Goal: Task Accomplishment & Management: Manage account settings

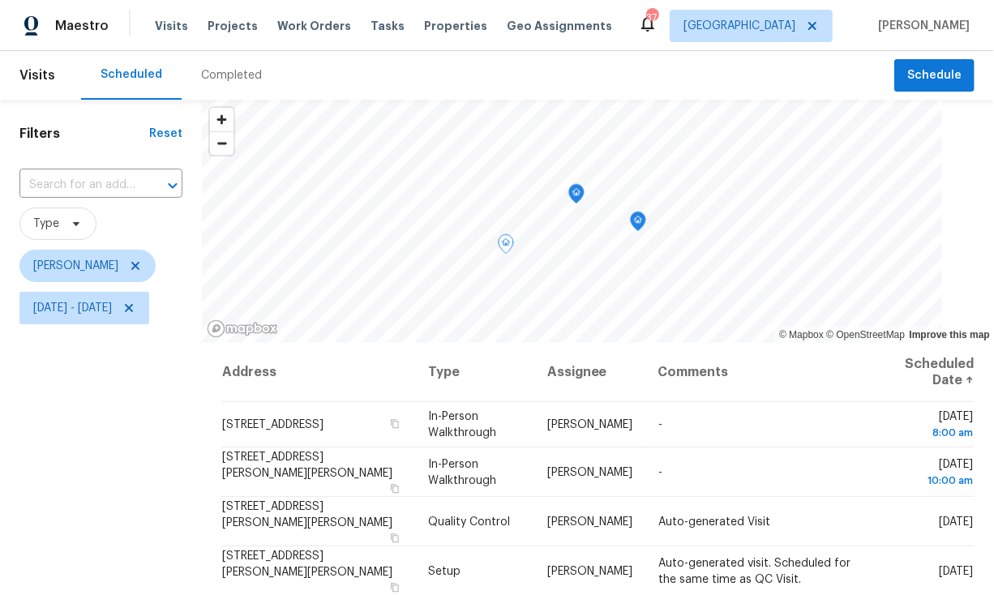
scroll to position [115, 0]
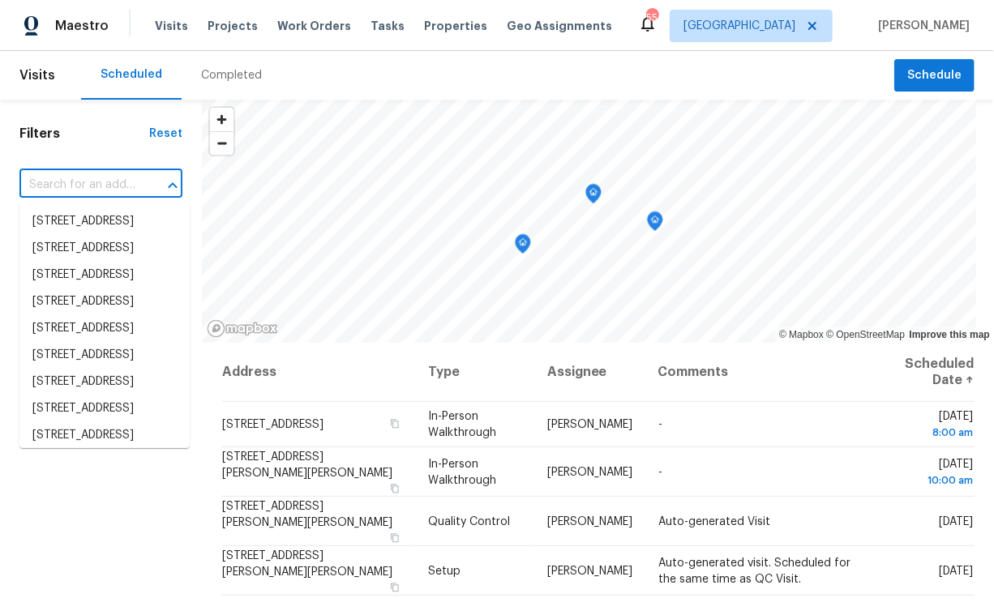
click at [70, 193] on input "text" at bounding box center [78, 185] width 118 height 25
click at [110, 127] on h1 "Filters" at bounding box center [84, 134] width 130 height 16
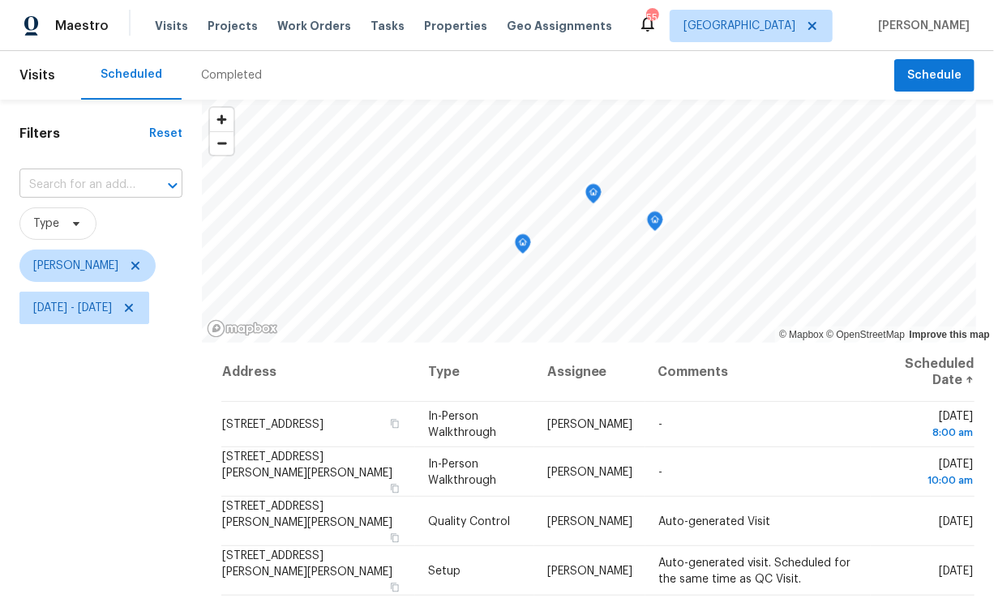
click at [105, 191] on input "text" at bounding box center [78, 185] width 118 height 25
click at [118, 143] on div "Filters Reset ​ Type Paul Springer Fri, Aug 15 - Fri, Aug 15" at bounding box center [101, 467] width 202 height 735
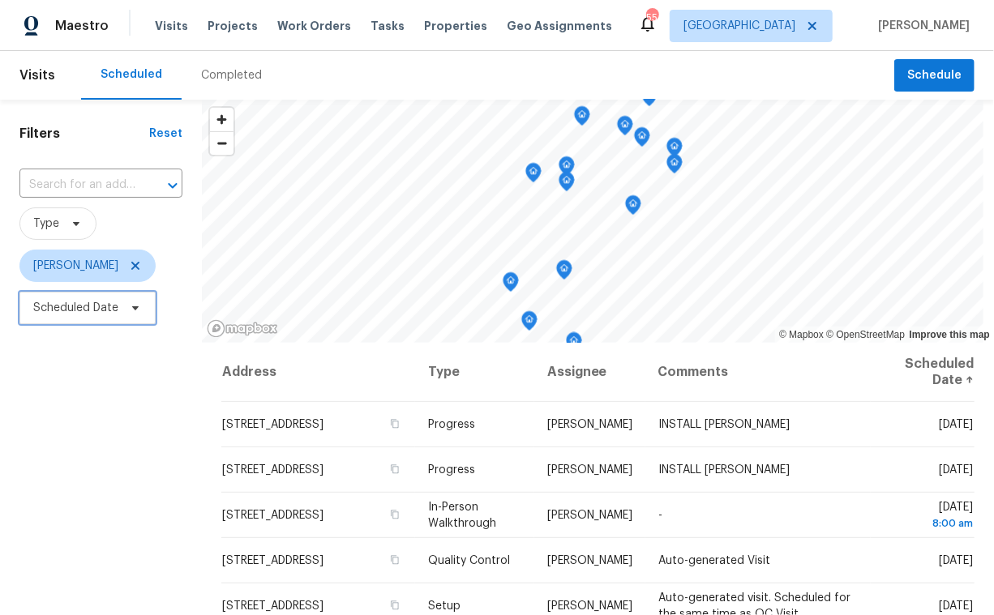
click at [96, 312] on span "Scheduled Date" at bounding box center [75, 308] width 85 height 16
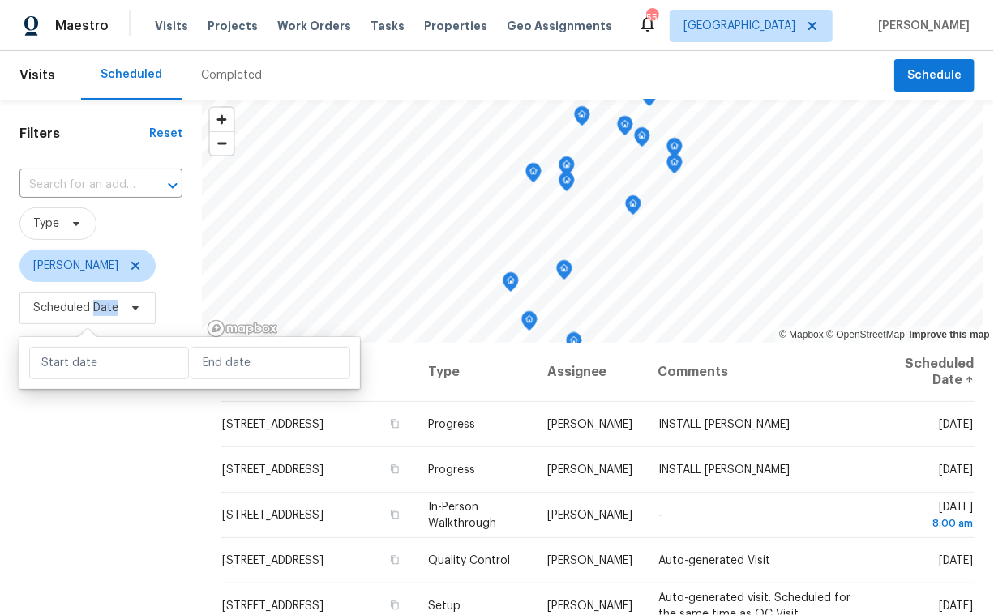
click at [96, 312] on span "Scheduled Date" at bounding box center [75, 308] width 85 height 16
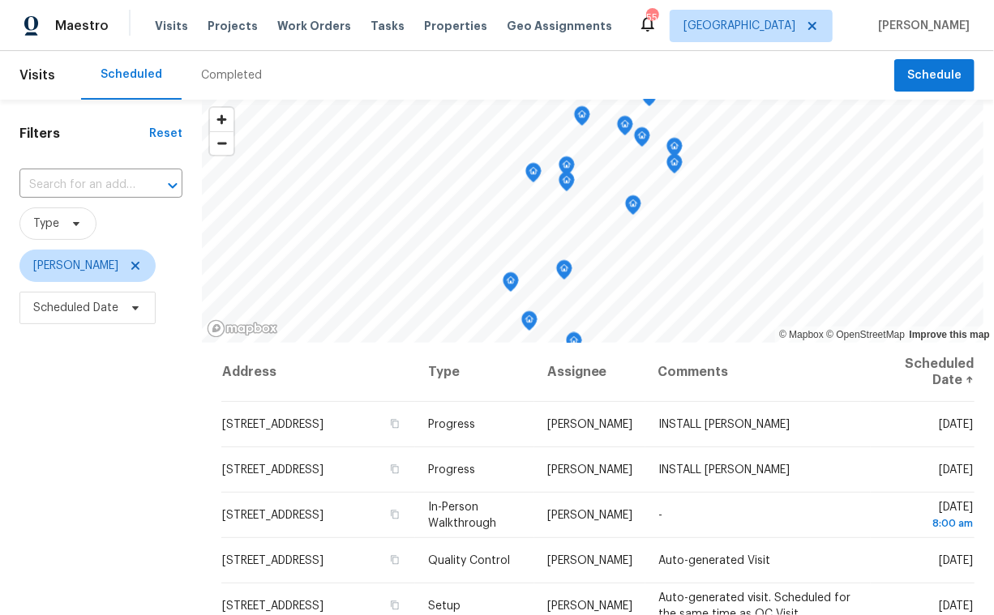
click at [97, 375] on div "Filters Reset ​ Type Paul Springer Scheduled Date" at bounding box center [101, 467] width 202 height 735
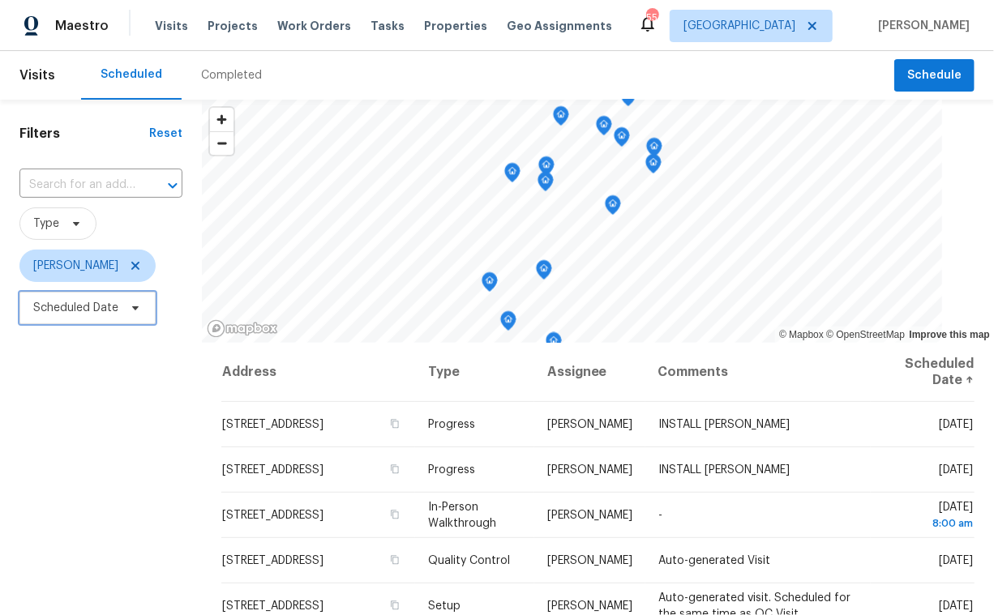
click at [91, 303] on span "Scheduled Date" at bounding box center [75, 308] width 85 height 16
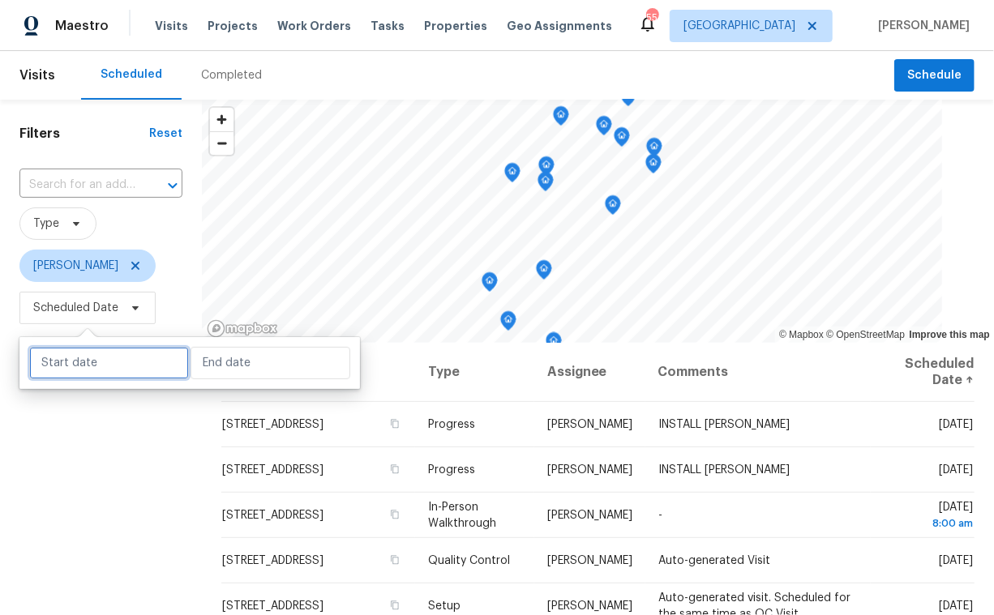
click at [109, 370] on input "text" at bounding box center [109, 363] width 160 height 32
select select "7"
select select "2025"
select select "8"
select select "2025"
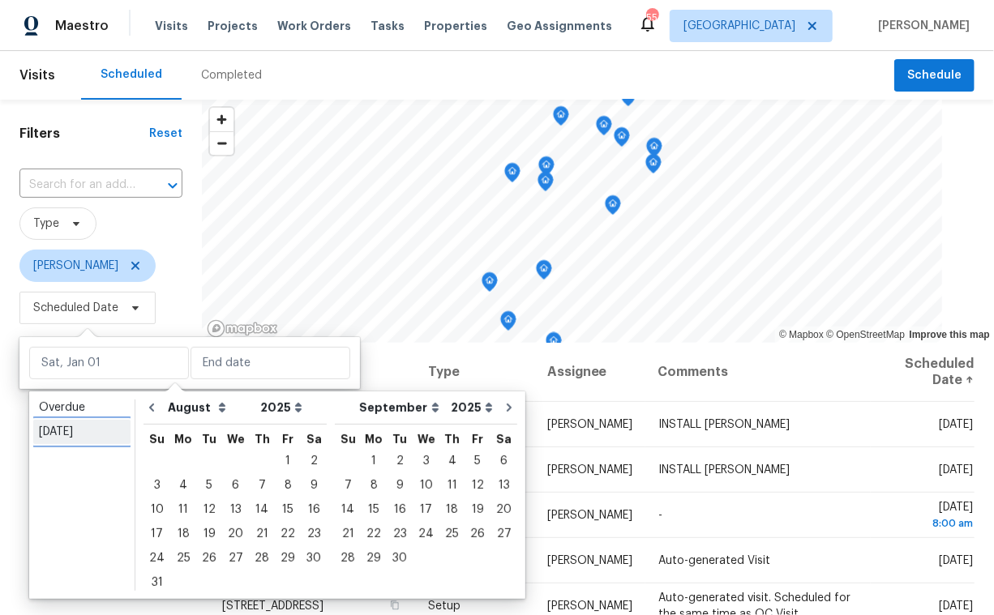
click at [96, 422] on link "[DATE]" at bounding box center [81, 432] width 97 height 24
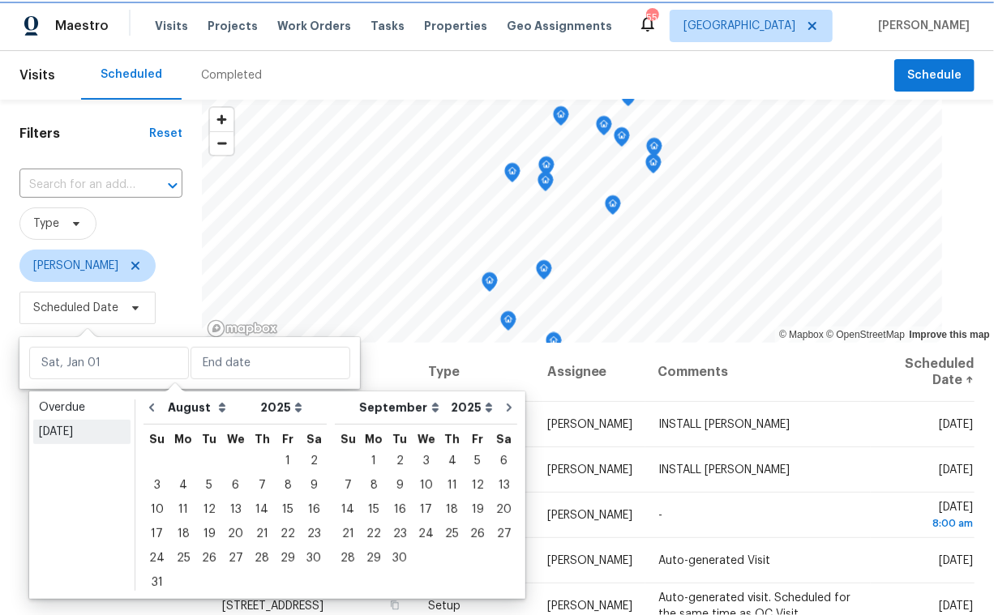
type input "[DATE]"
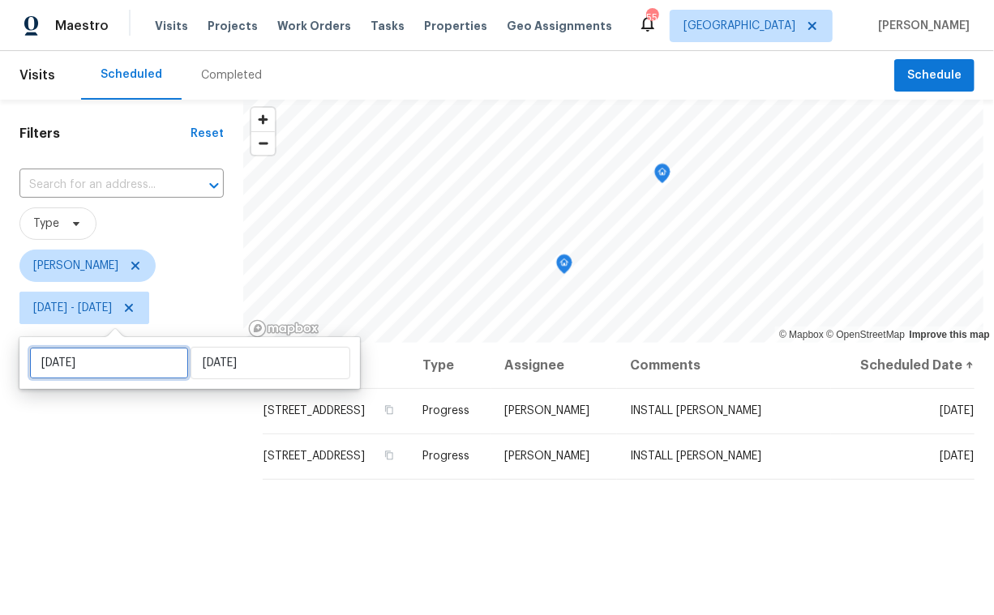
click at [88, 377] on input "[DATE]" at bounding box center [109, 363] width 160 height 32
select select "7"
select select "2025"
select select "8"
select select "2025"
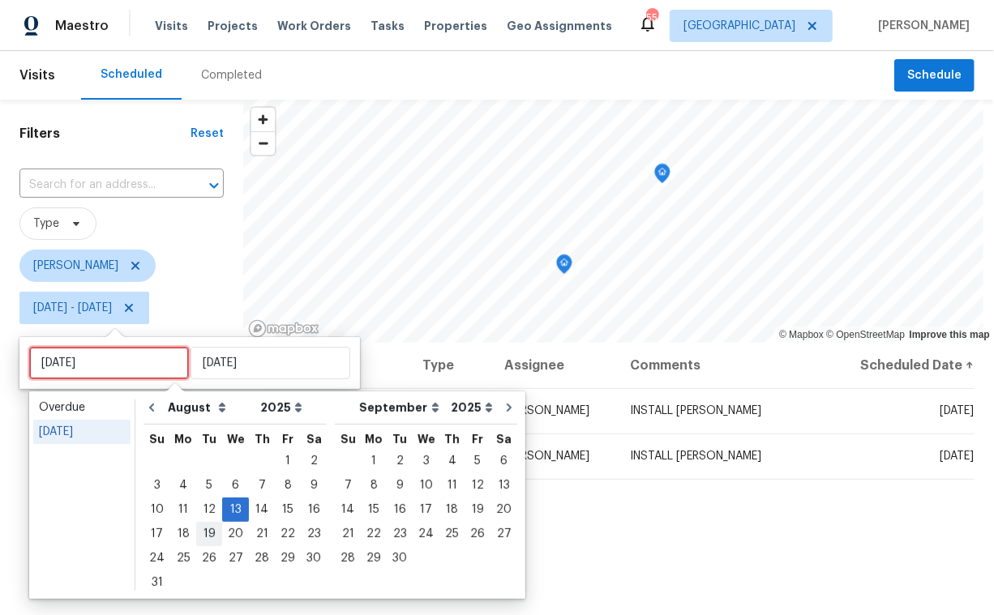
type input "[DATE]"
click at [260, 512] on div "14" at bounding box center [262, 510] width 26 height 23
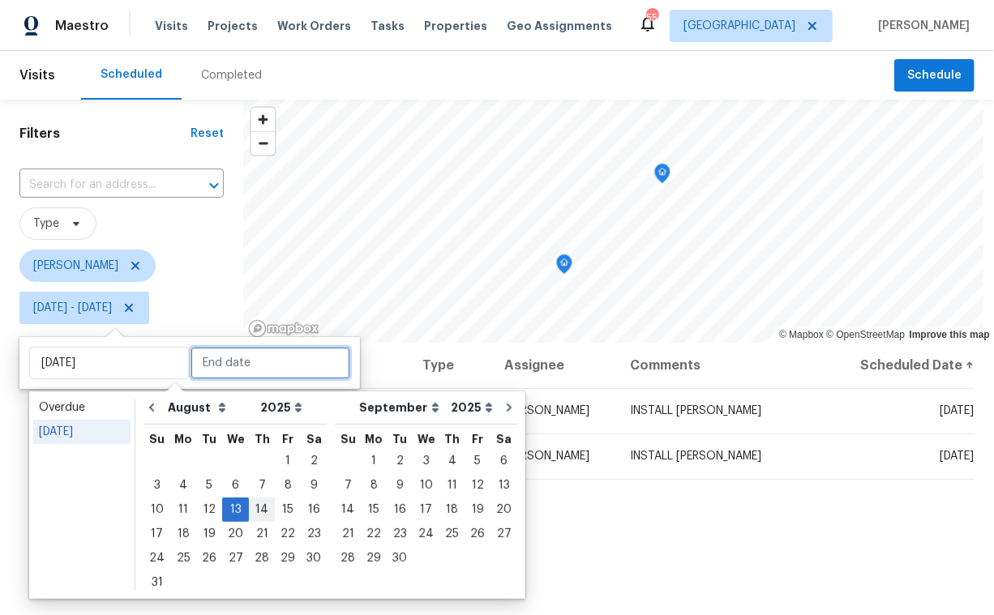
type input "[DATE]"
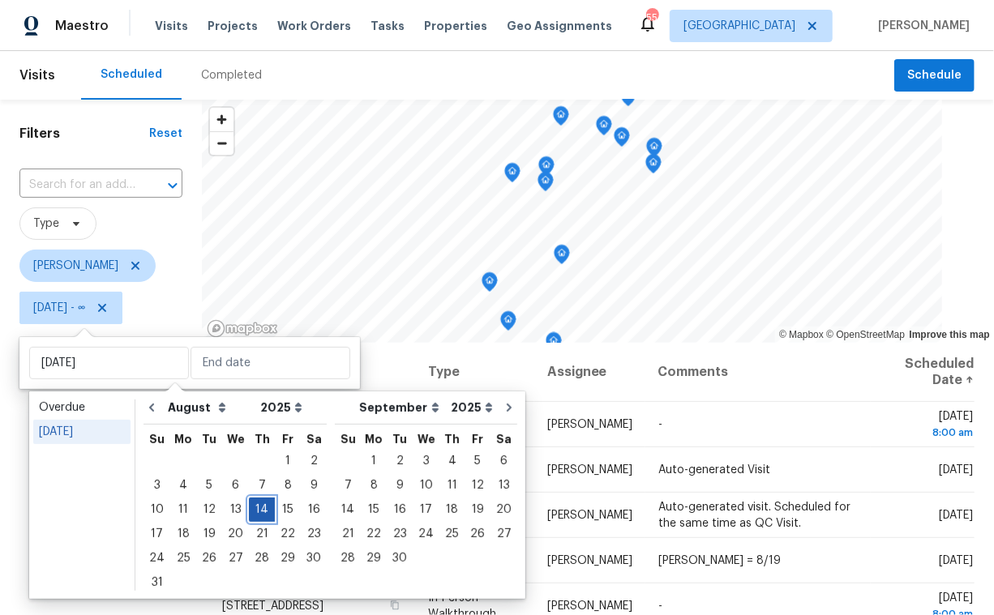
click at [260, 512] on div "14" at bounding box center [262, 510] width 26 height 23
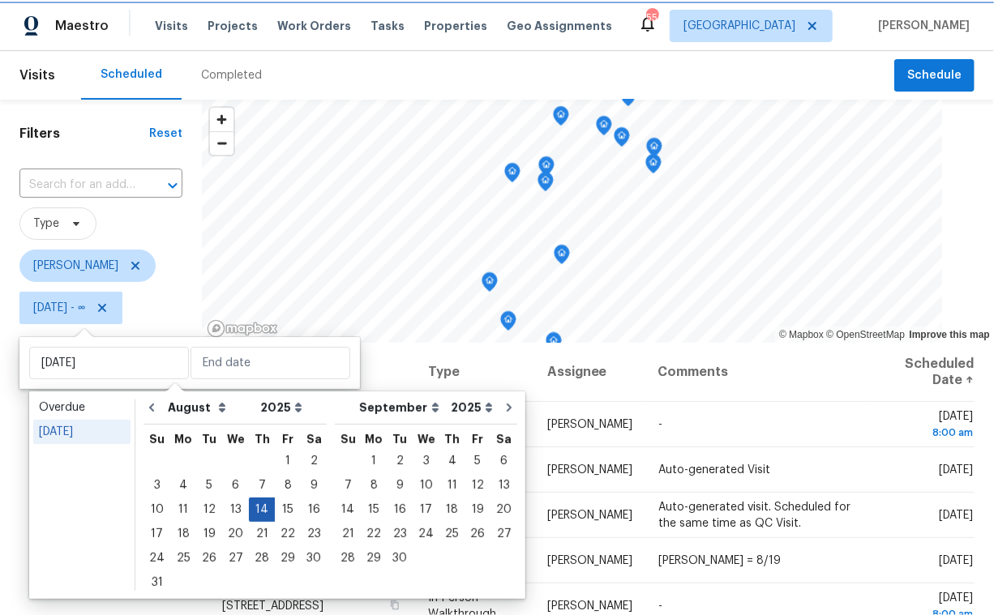
type input "[DATE]"
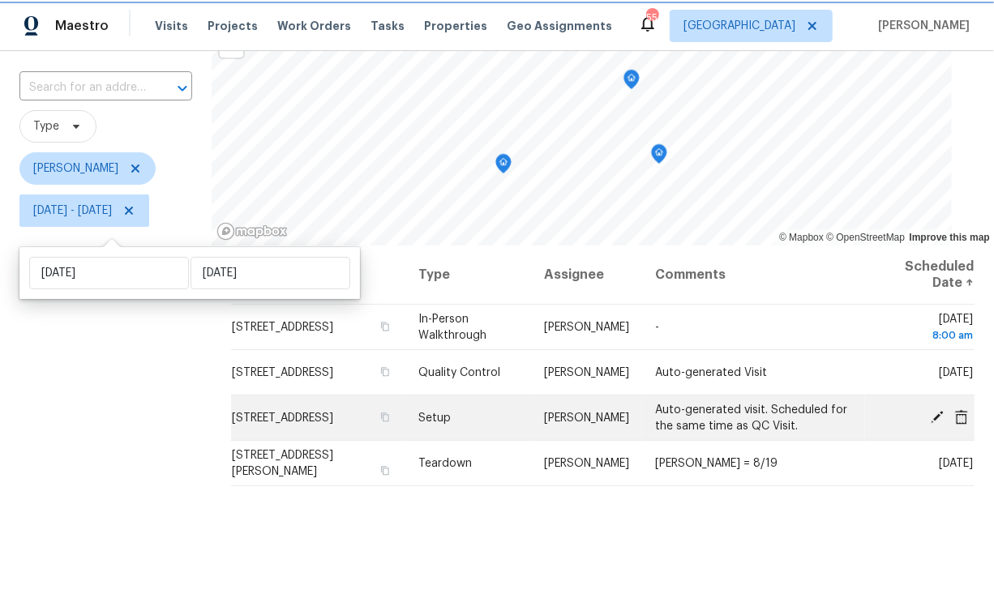
scroll to position [89, 0]
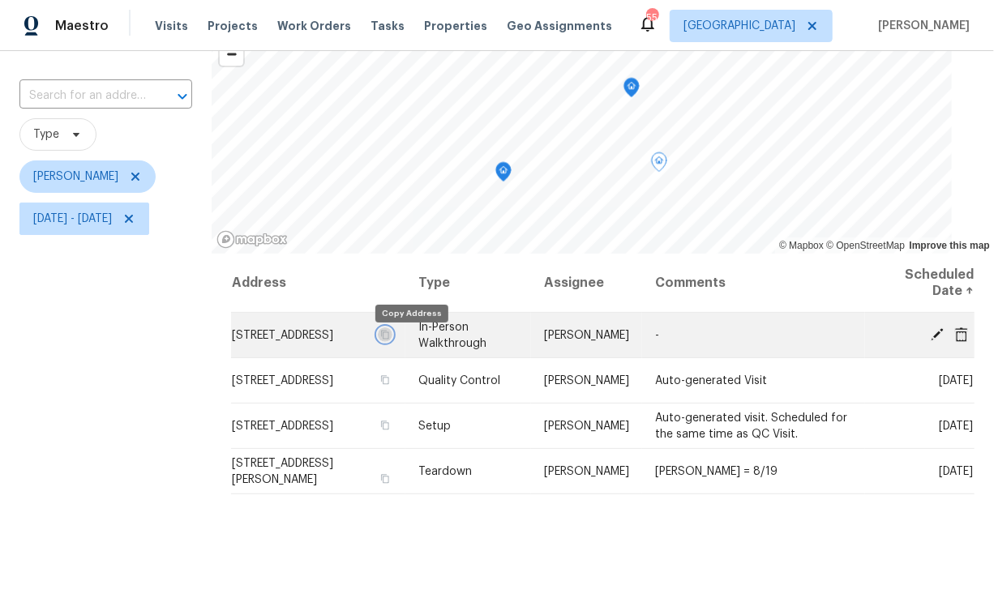
click at [390, 340] on icon "button" at bounding box center [385, 335] width 10 height 10
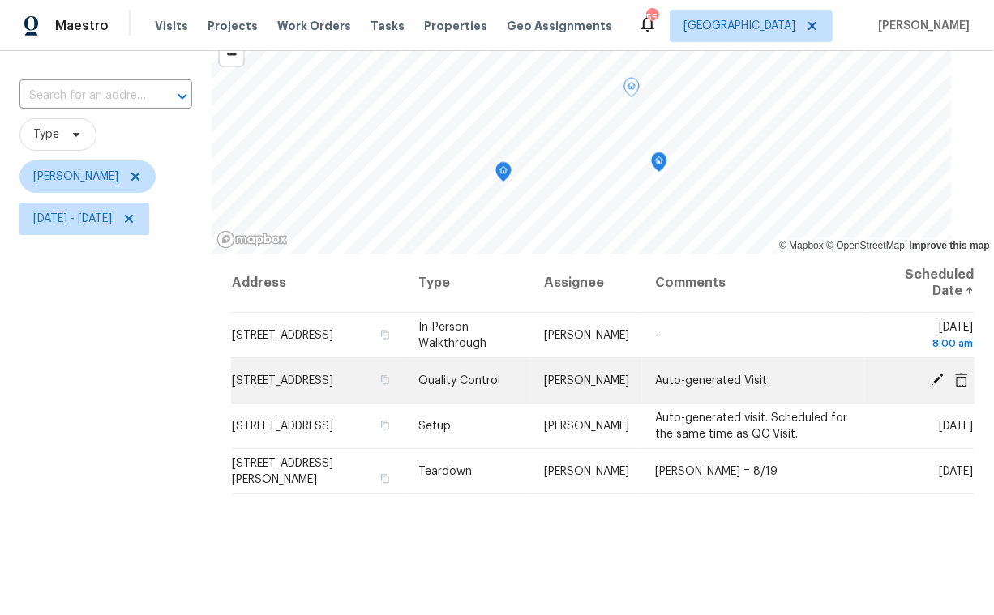
click at [931, 380] on icon at bounding box center [937, 379] width 13 height 13
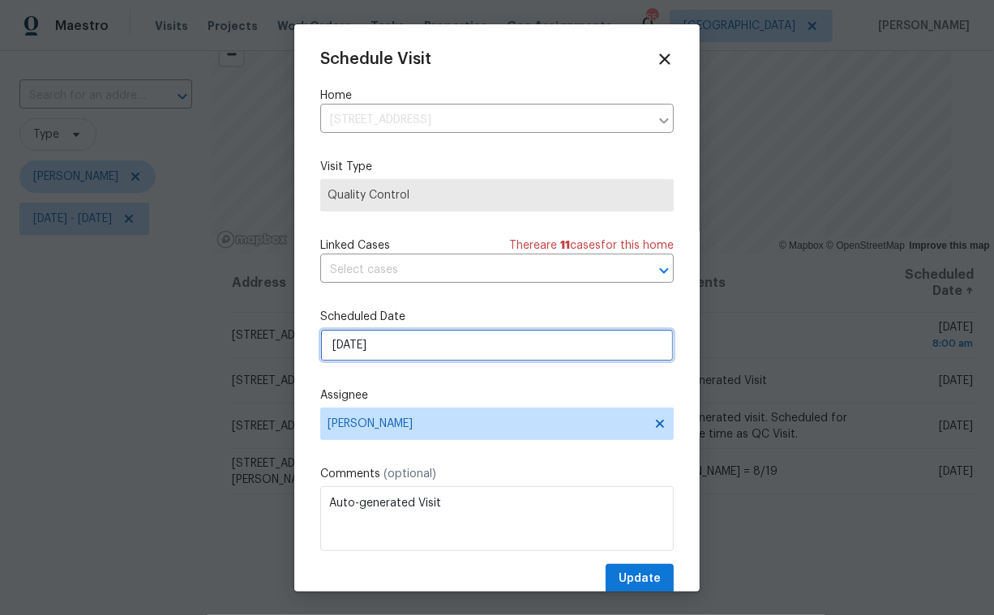
click at [426, 346] on input "[DATE]" at bounding box center [496, 345] width 353 height 32
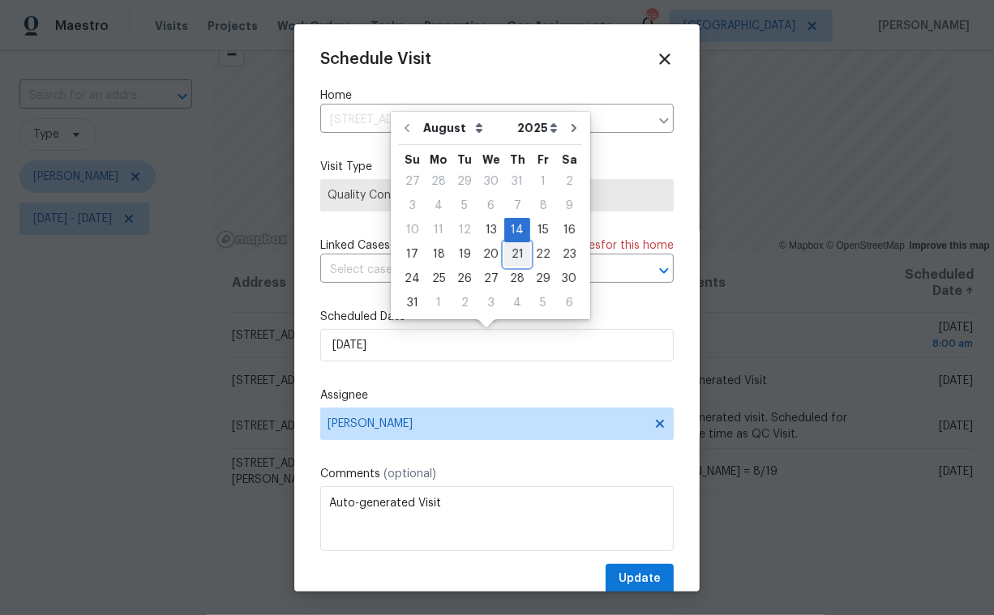
click at [514, 256] on div "21" at bounding box center [517, 254] width 26 height 23
type input "[DATE]"
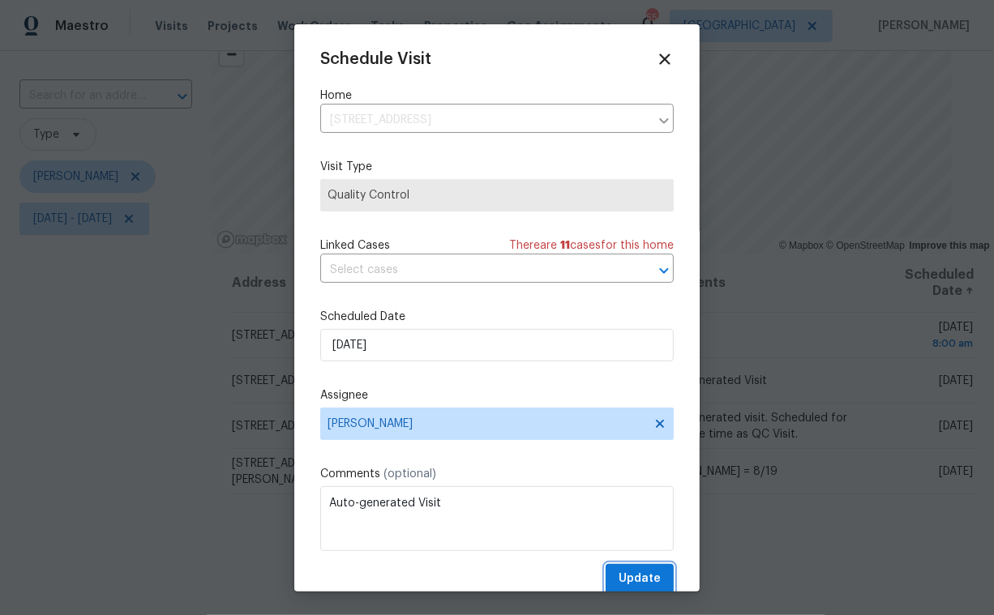
click at [648, 589] on button "Update" at bounding box center [640, 579] width 68 height 30
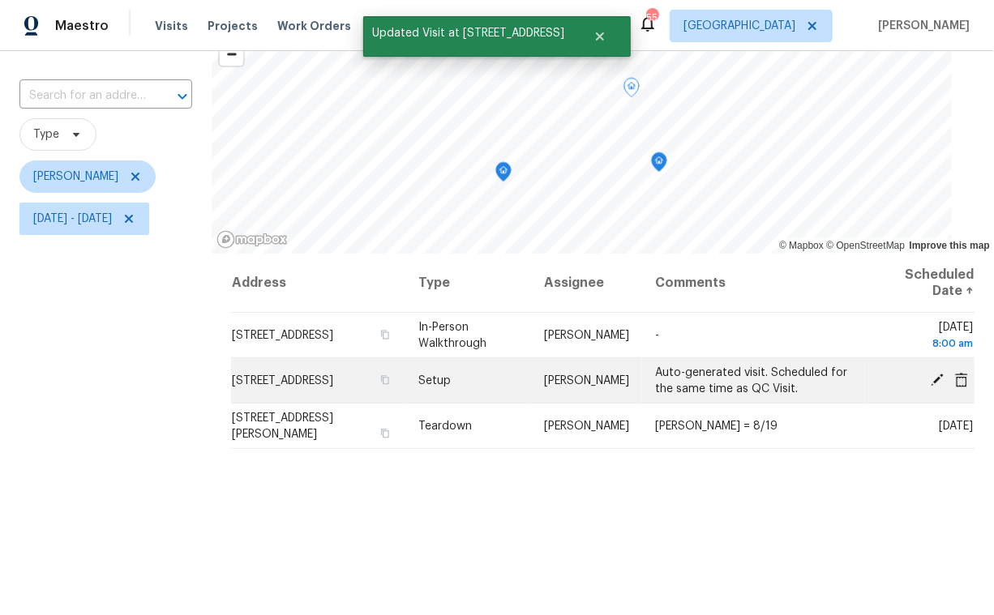
click at [930, 379] on icon at bounding box center [937, 379] width 15 height 15
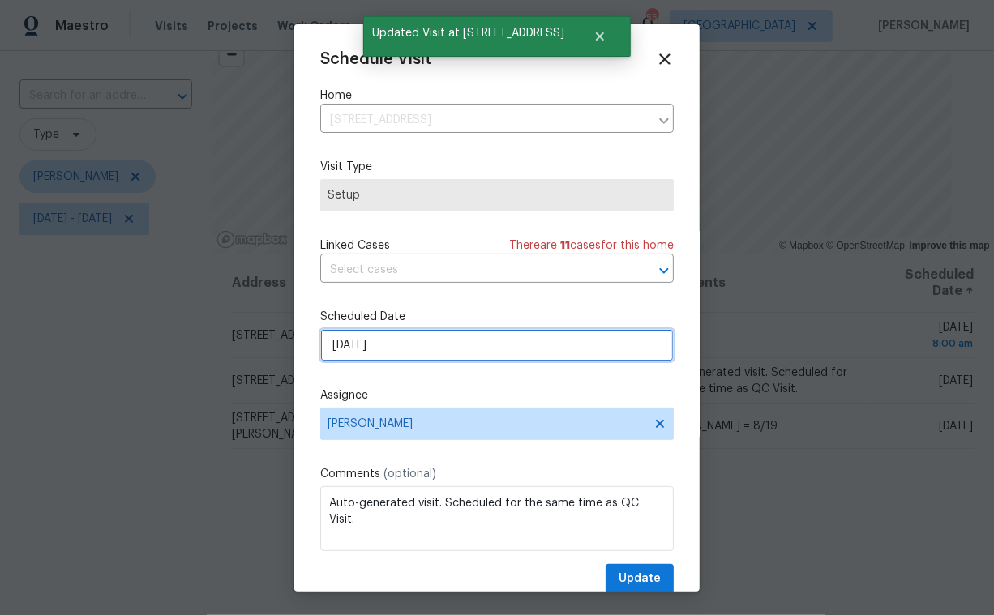
click at [503, 357] on input "[DATE]" at bounding box center [496, 345] width 353 height 32
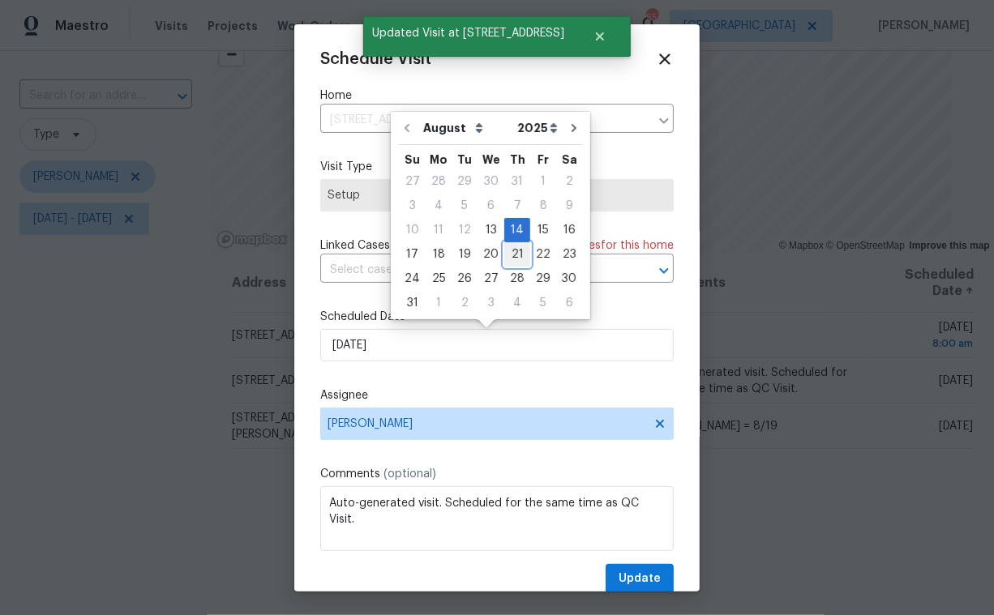
click at [515, 255] on div "21" at bounding box center [517, 254] width 26 height 23
type input "[DATE]"
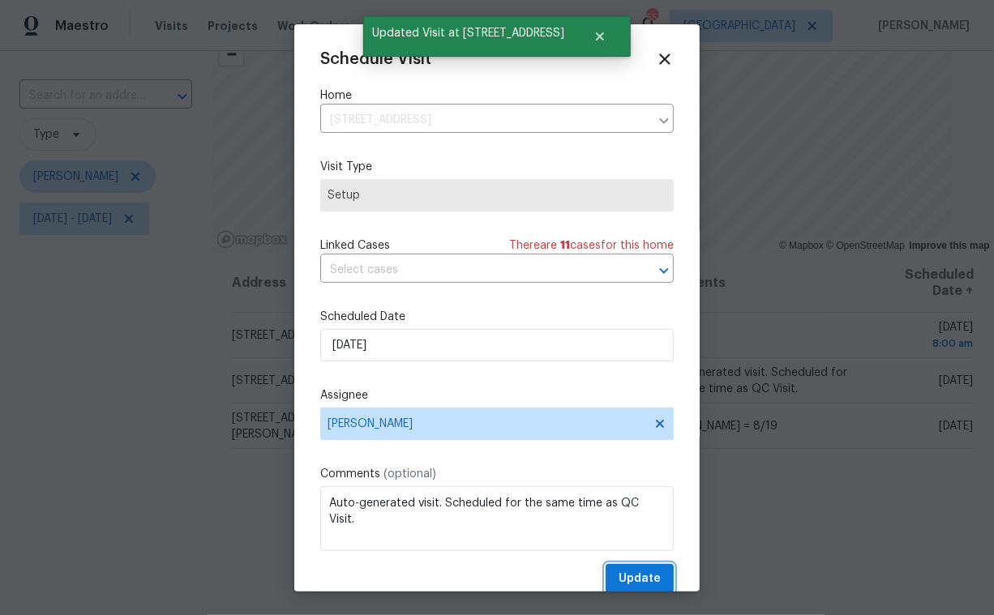
click at [625, 578] on span "Update" at bounding box center [640, 579] width 42 height 20
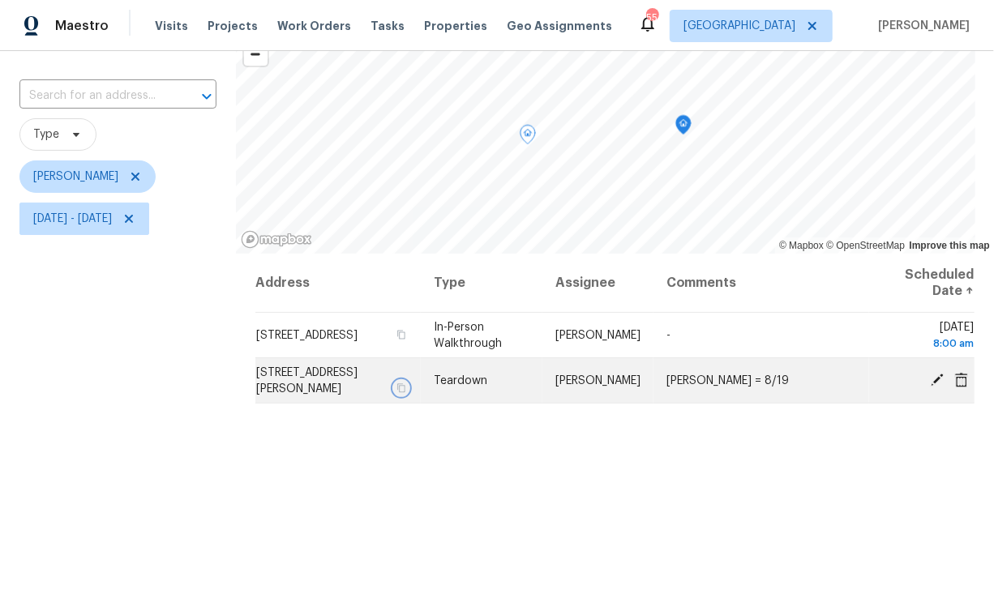
click at [405, 387] on icon "button" at bounding box center [401, 388] width 10 height 10
